Goal: Information Seeking & Learning: Learn about a topic

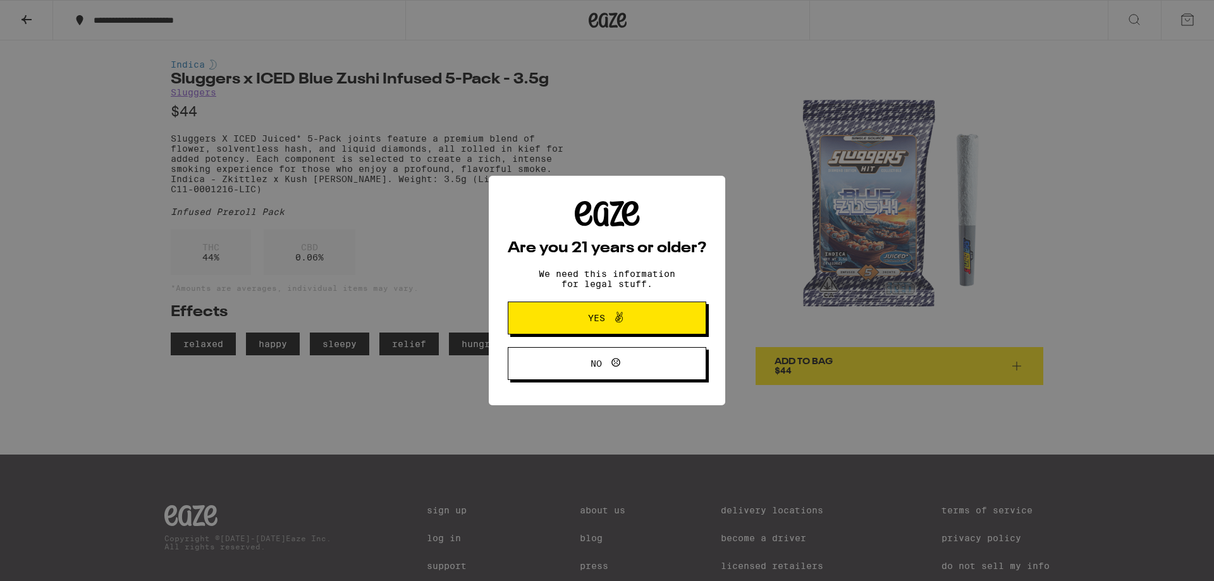
click at [632, 320] on span "Yes" at bounding box center [607, 318] width 96 height 16
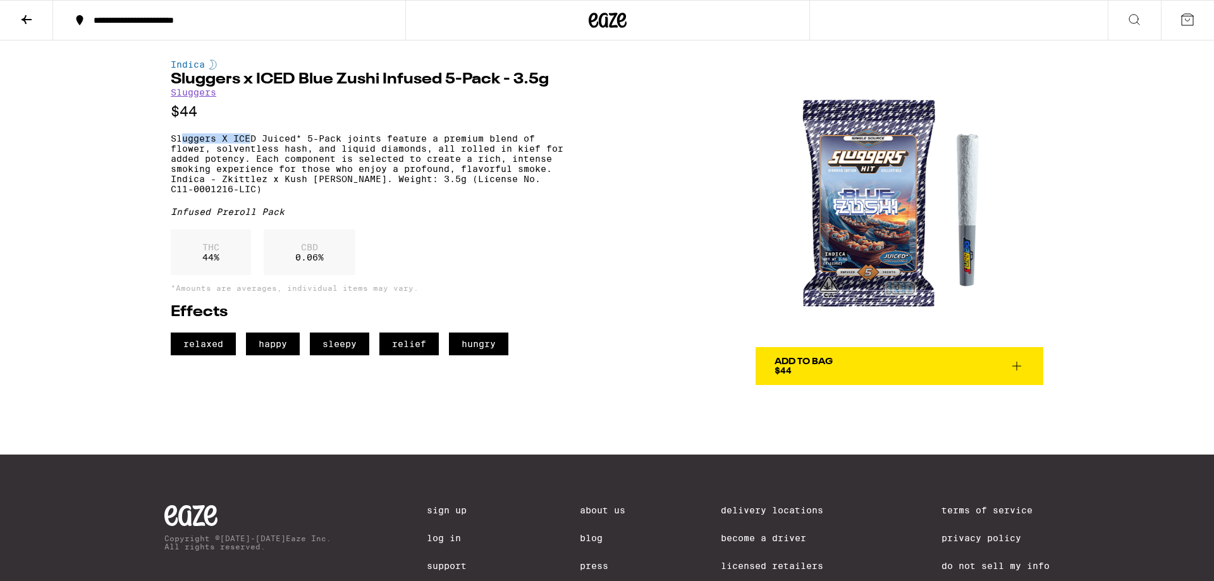
drag, startPoint x: 180, startPoint y: 148, endPoint x: 255, endPoint y: 147, distance: 75.2
click at [252, 147] on p "Sluggers X ICED Juiced* 5-Pack joints feature a premium blend of flower, solven…" at bounding box center [367, 163] width 393 height 61
click at [255, 147] on p "Sluggers X ICED Juiced* 5-Pack joints feature a premium blend of flower, solven…" at bounding box center [367, 163] width 393 height 61
click at [197, 96] on link "Sluggers" at bounding box center [194, 92] width 46 height 10
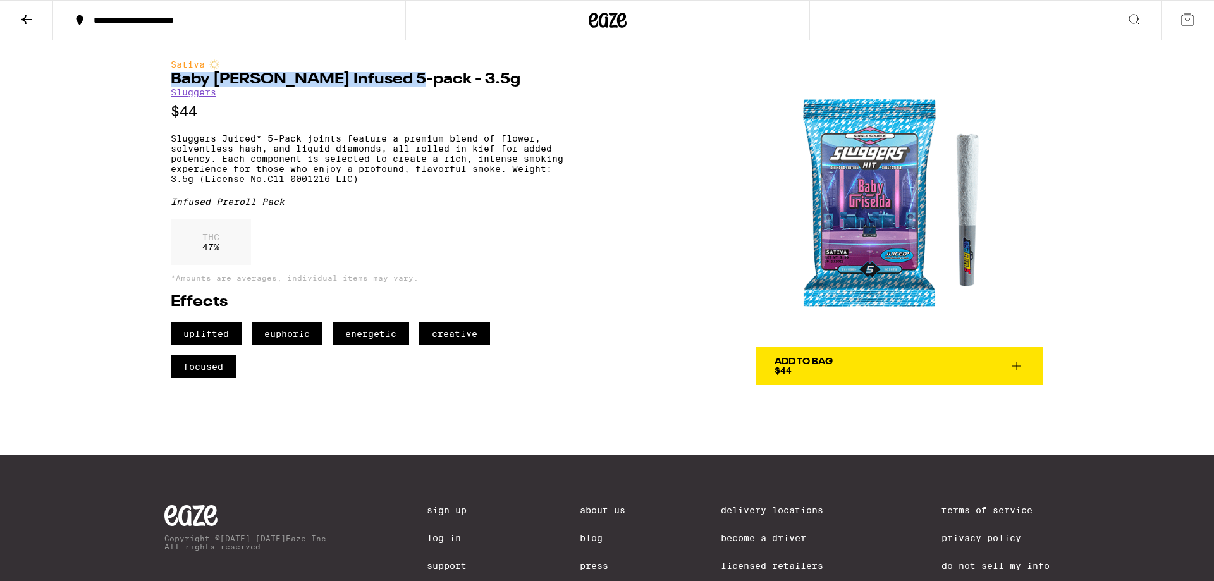
copy h1 "Baby [PERSON_NAME] Infused 5-pack"
